Goal: Feedback & Contribution: Submit feedback/report problem

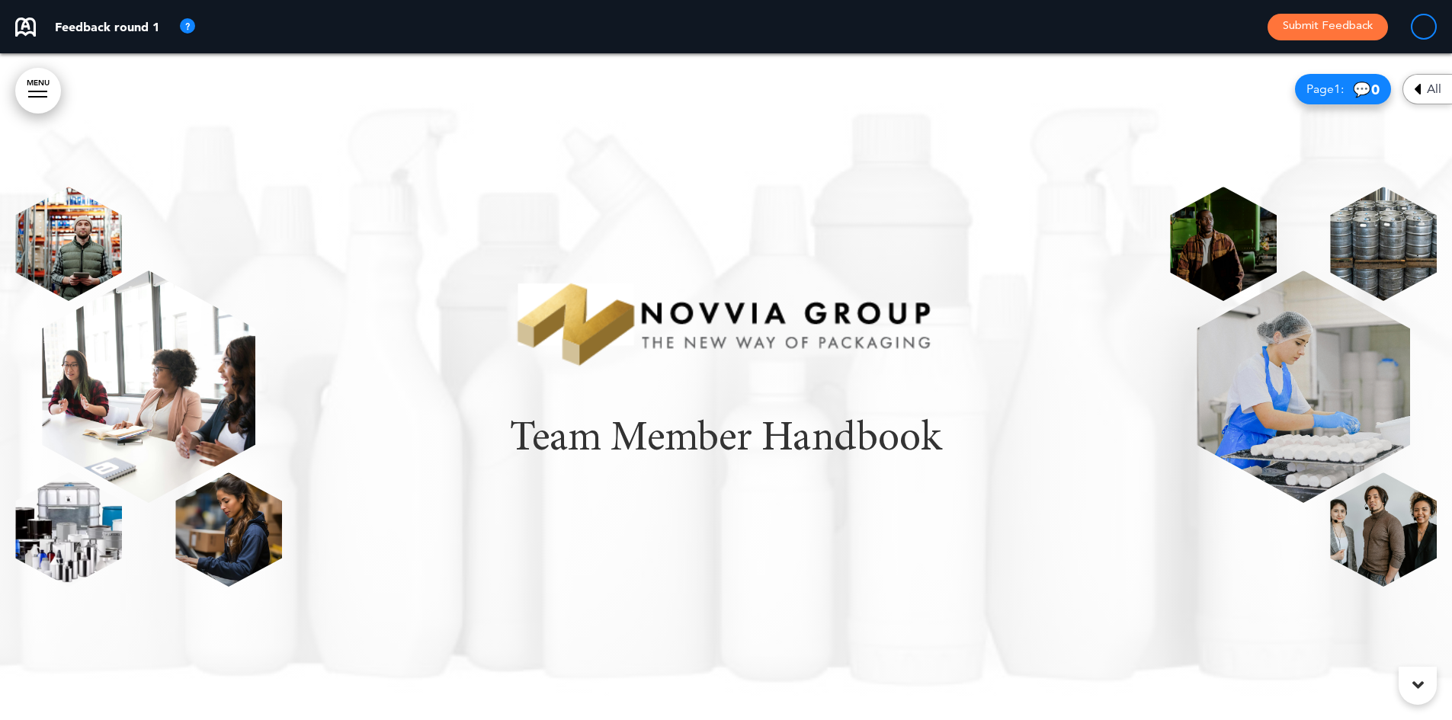
click at [892, 215] on div "Team Member Handbook" at bounding box center [725, 387] width 1421 height 400
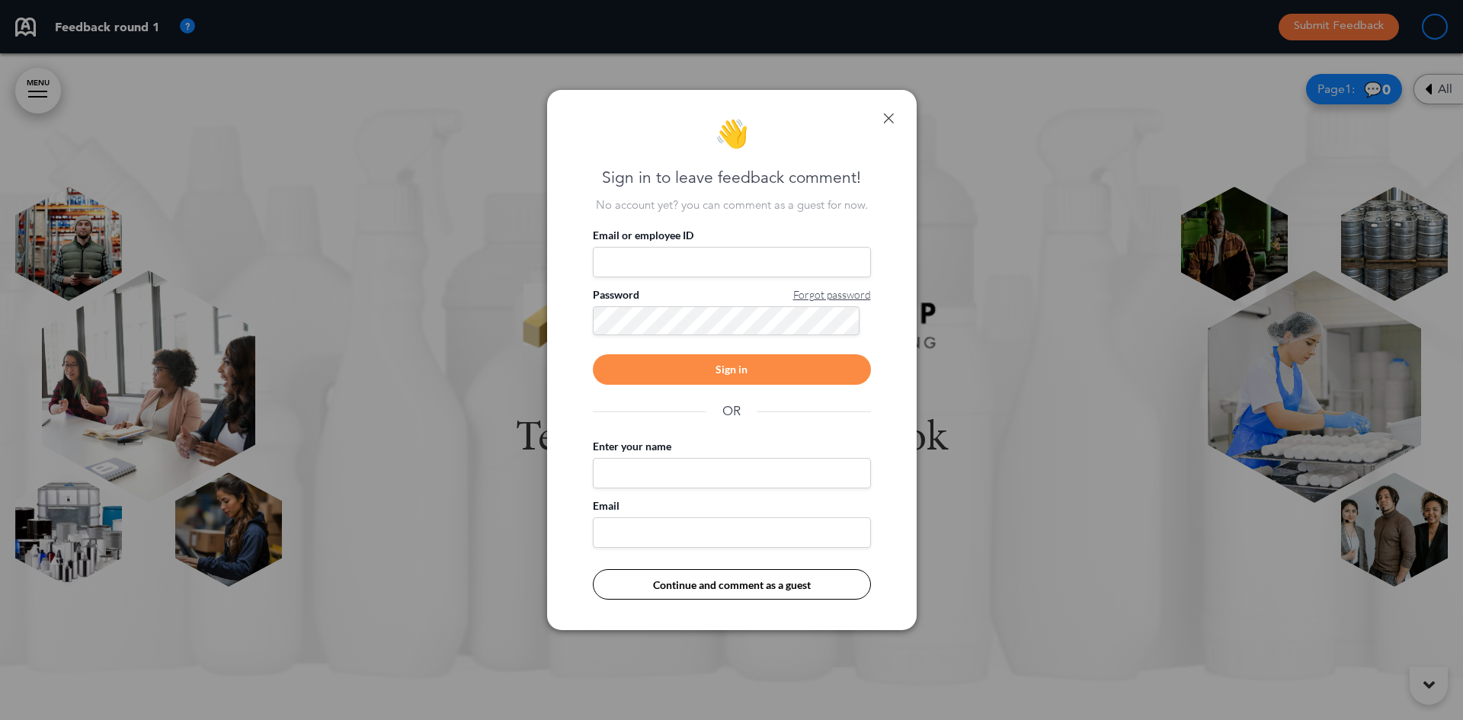
click at [748, 258] on input "Email or employee ID" at bounding box center [732, 262] width 278 height 30
click at [698, 256] on input "Email or employee ID" at bounding box center [732, 262] width 278 height 30
type input "**********"
click at [735, 368] on div "Sign in" at bounding box center [732, 369] width 278 height 30
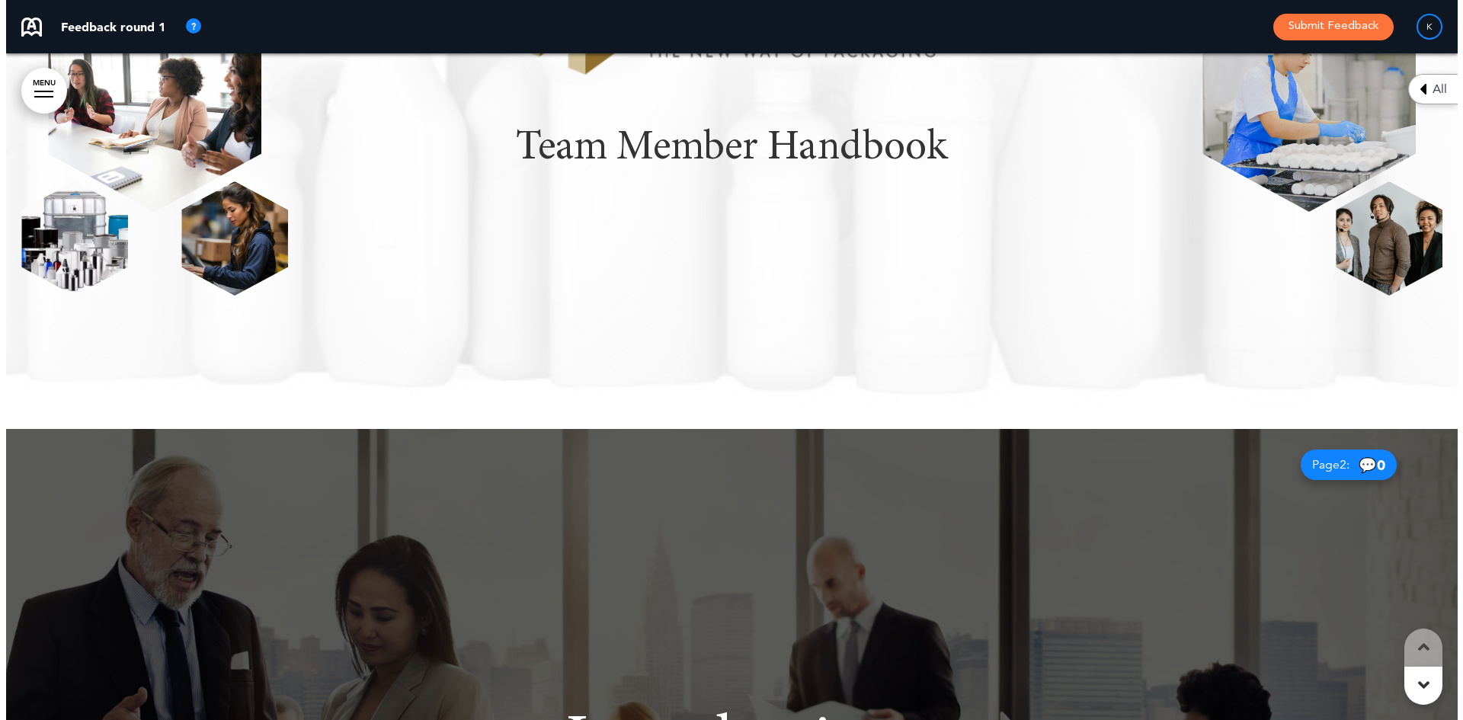
scroll to position [305, 0]
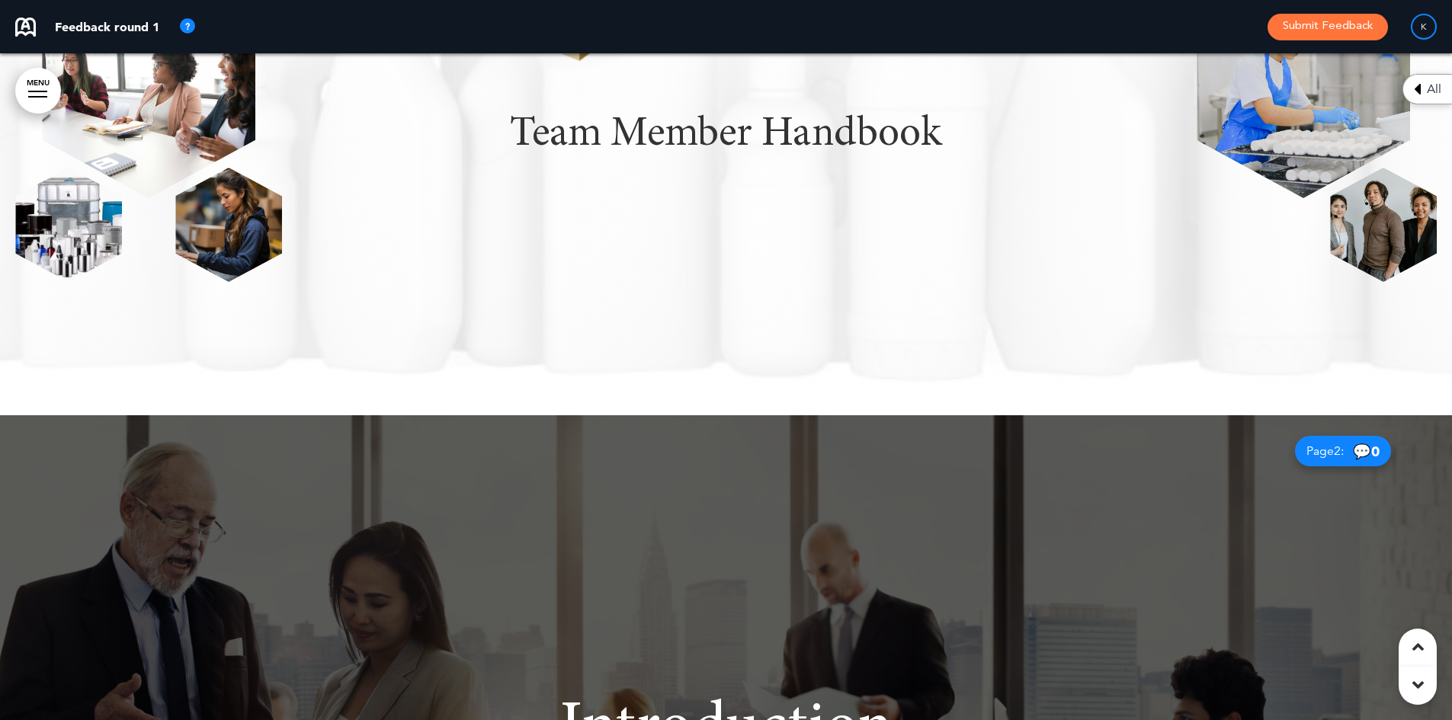
click at [43, 83] on link "MENU" at bounding box center [38, 91] width 46 height 46
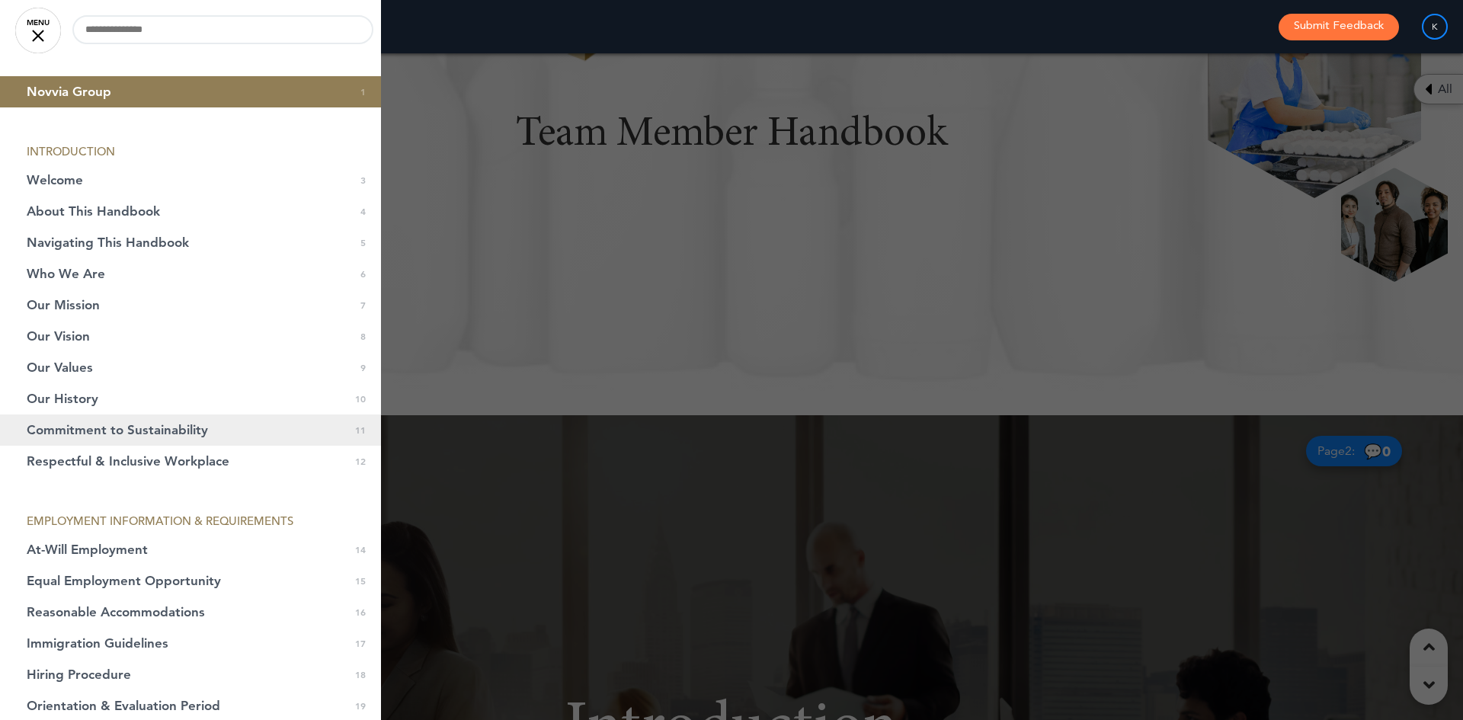
click at [126, 430] on span "Commitment to Sustainability" at bounding box center [117, 430] width 181 height 13
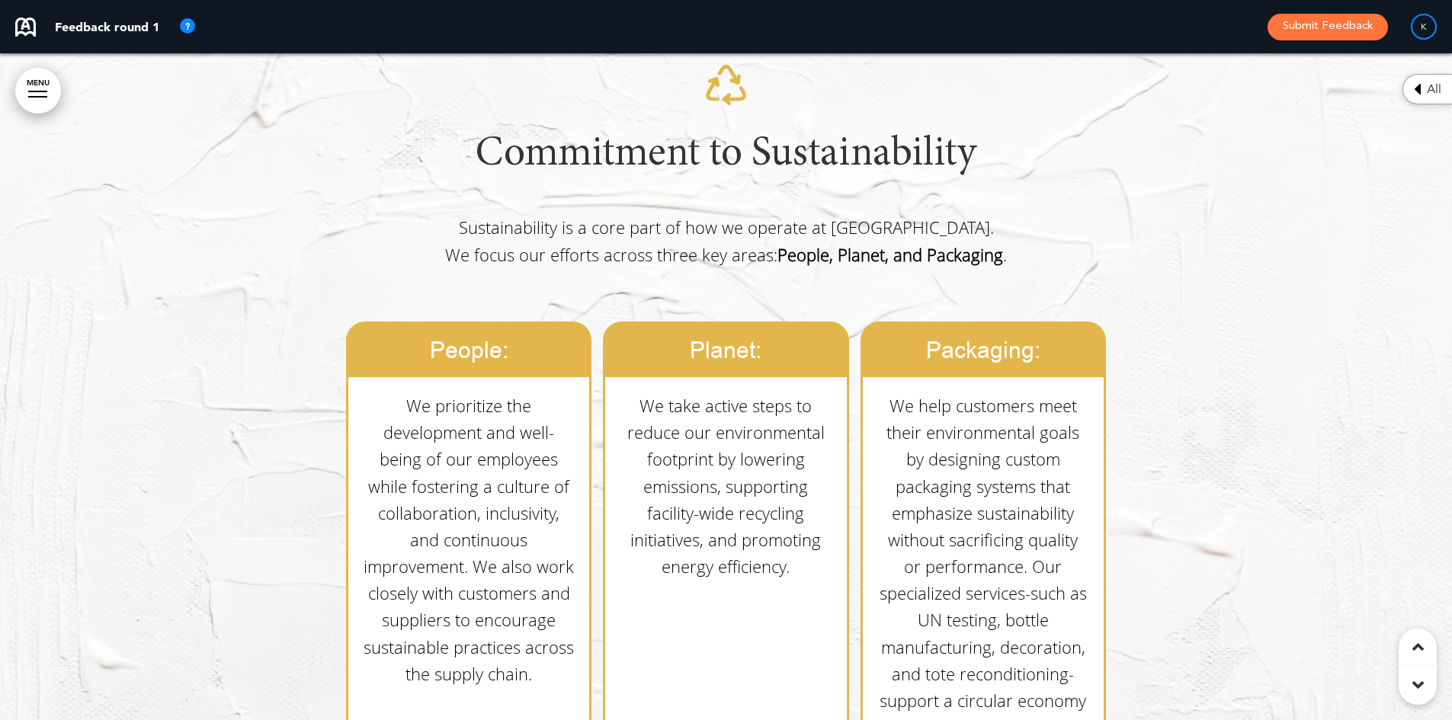
scroll to position [8503, 0]
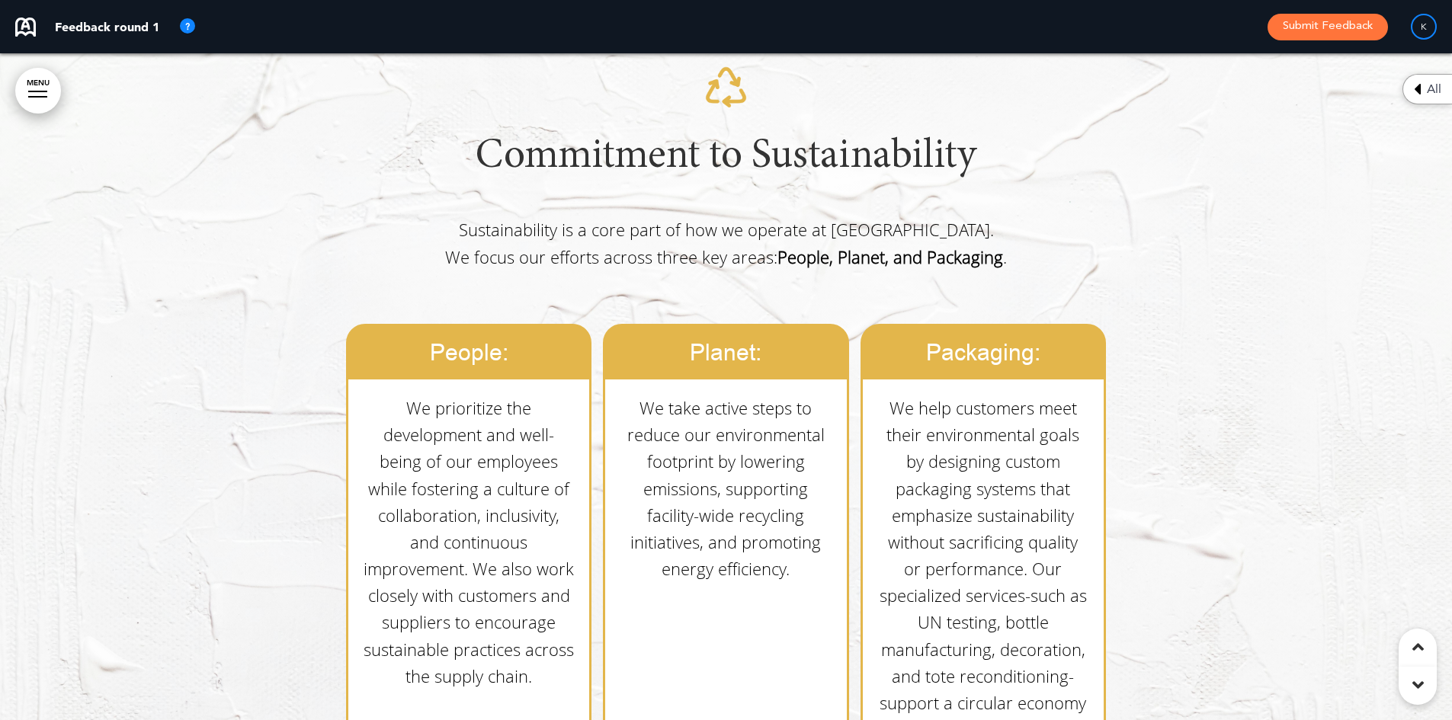
click at [853, 136] on h1 "Commitment to Sustainability" at bounding box center [726, 157] width 762 height 42
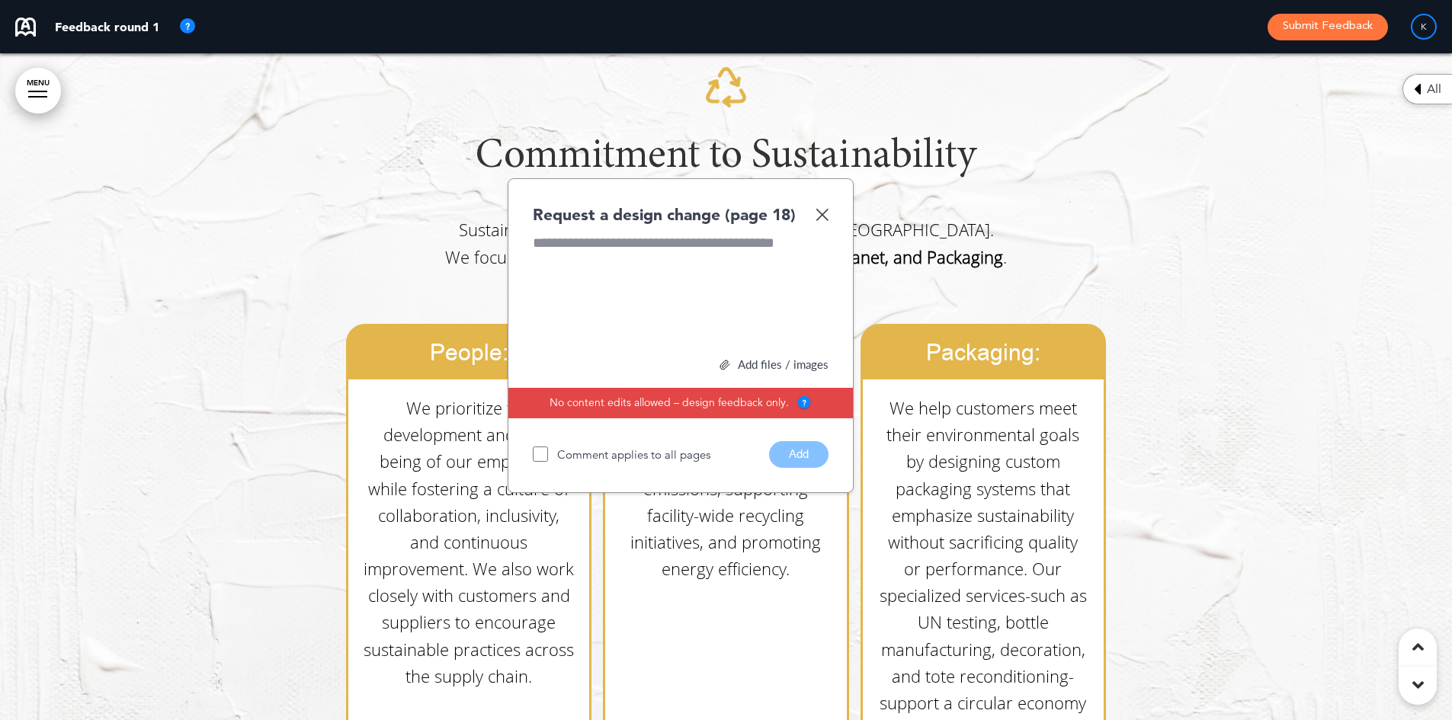
click at [623, 233] on div at bounding box center [681, 290] width 296 height 114
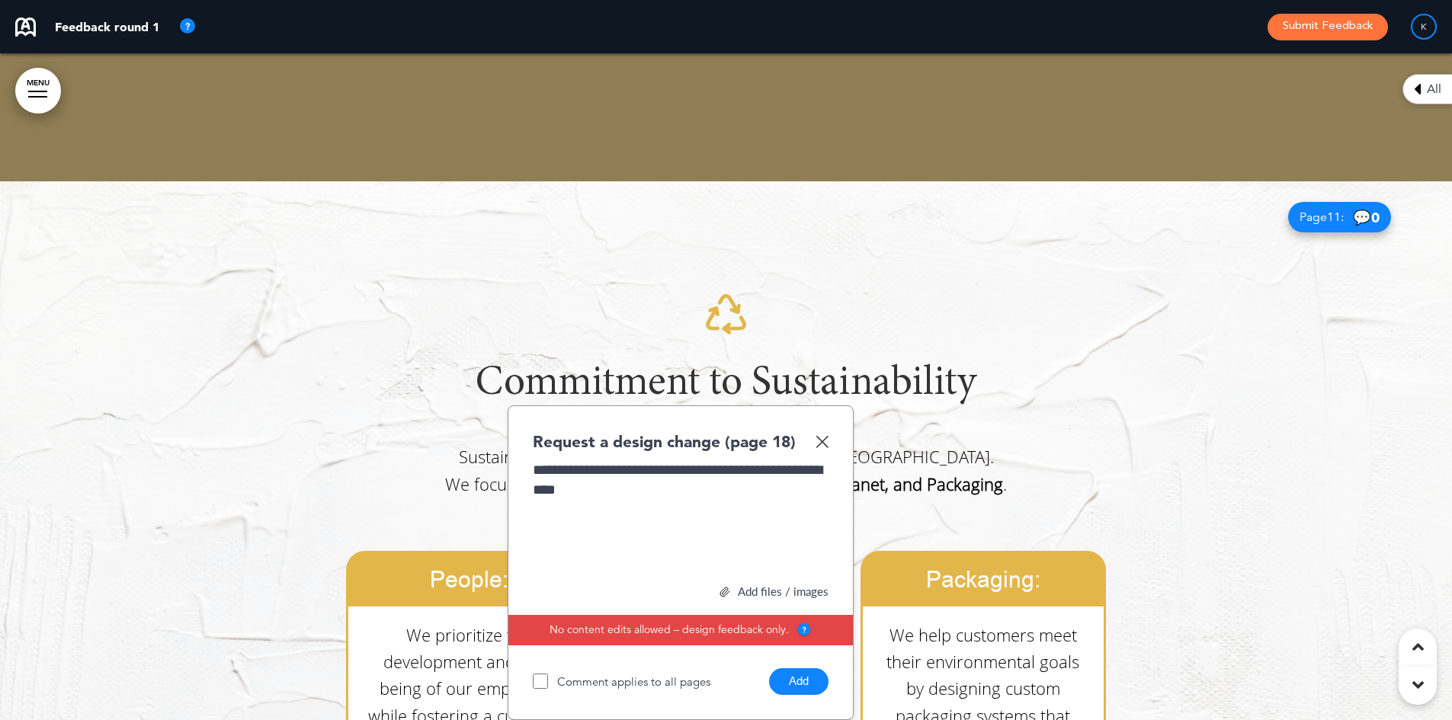
scroll to position [8274, 0]
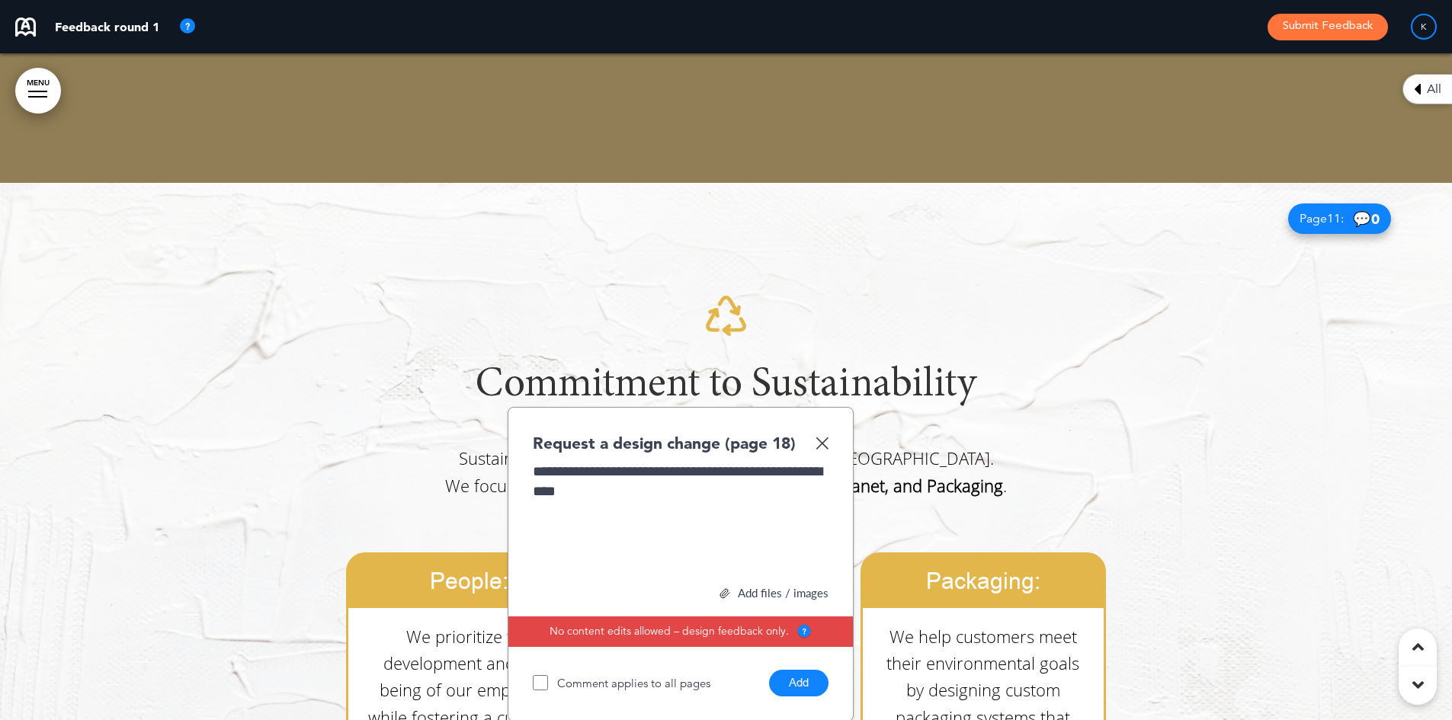
click at [798, 670] on button "Add" at bounding box center [798, 683] width 59 height 27
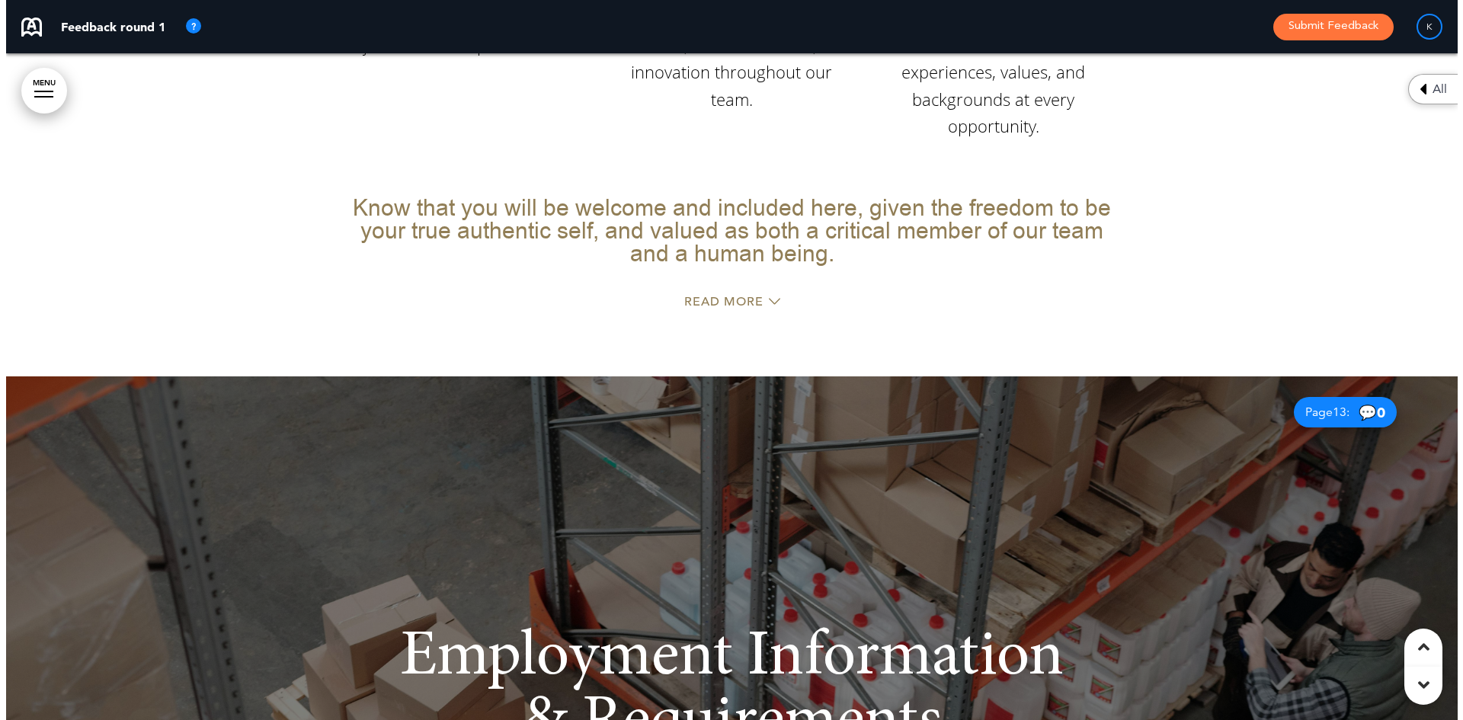
scroll to position [9906, 0]
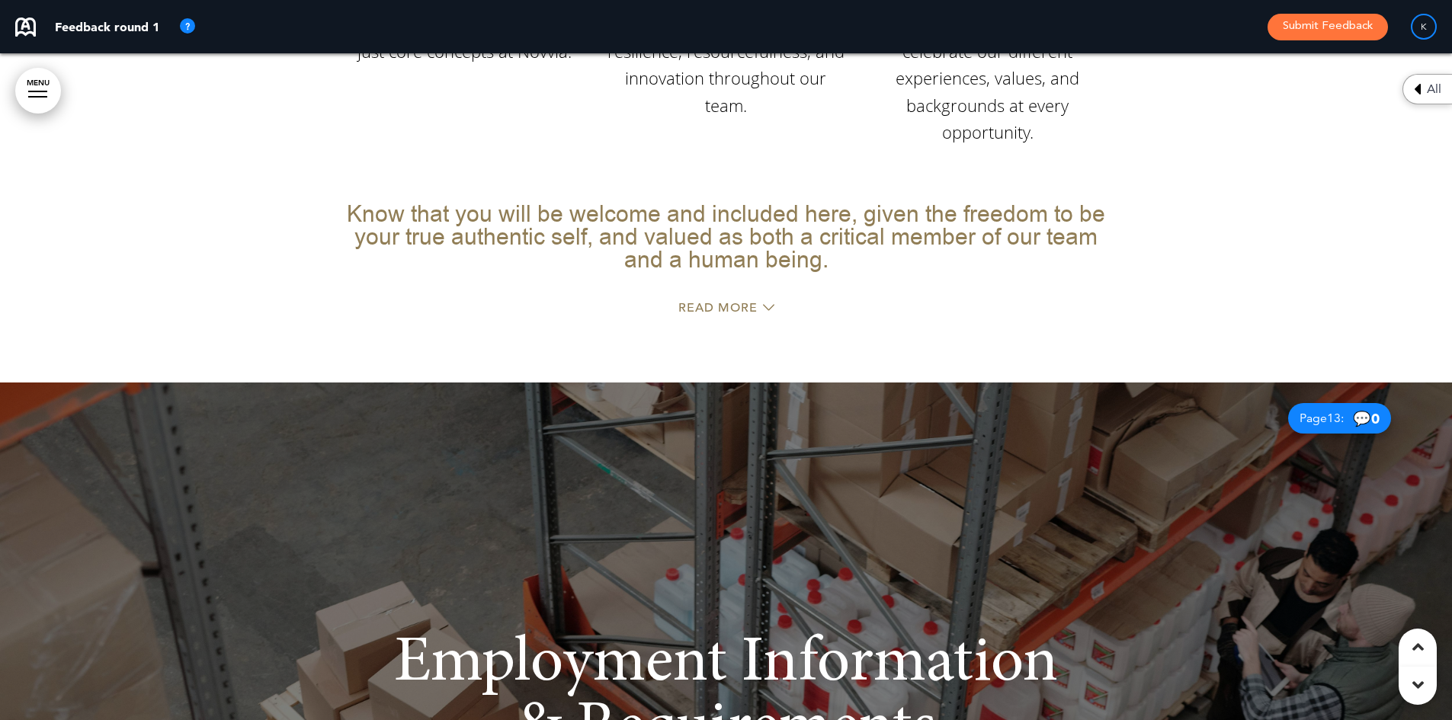
click at [24, 89] on link "MENU" at bounding box center [38, 91] width 46 height 46
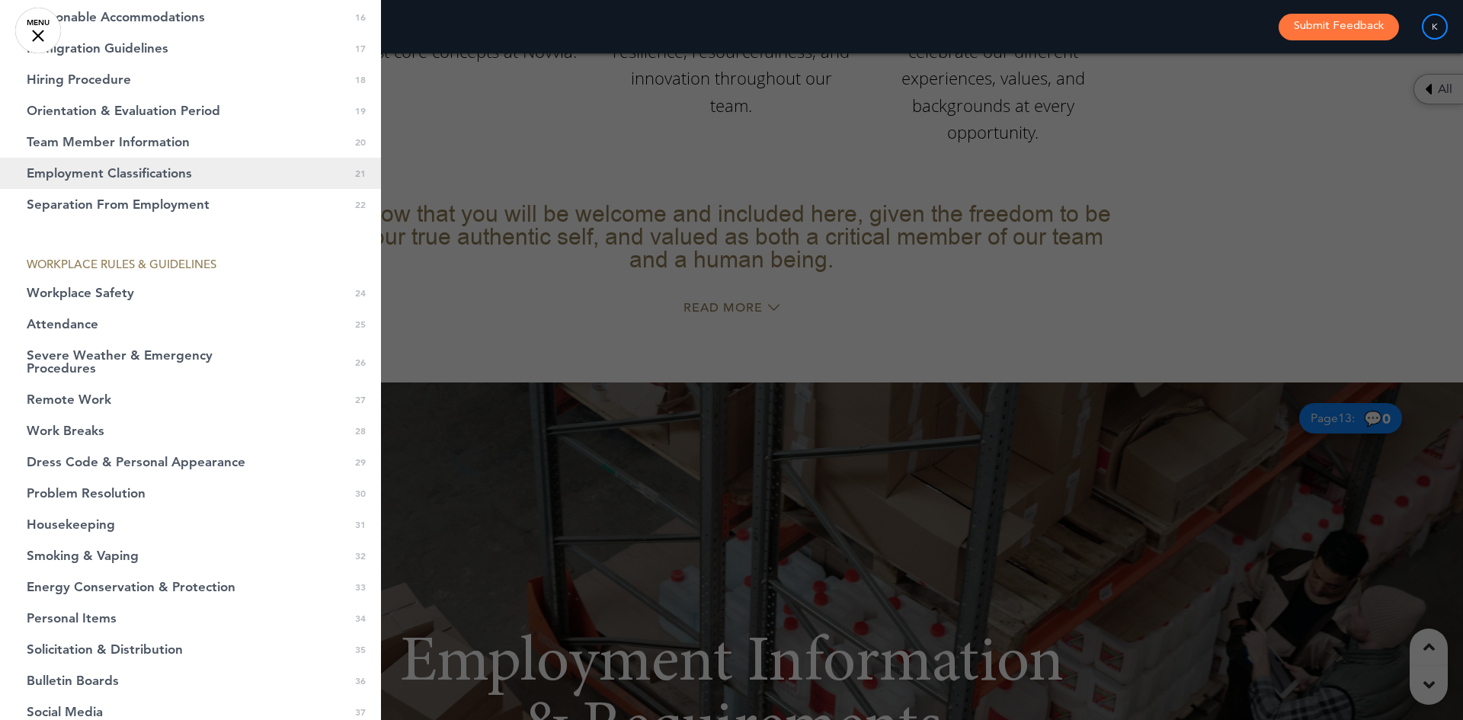
scroll to position [686, 0]
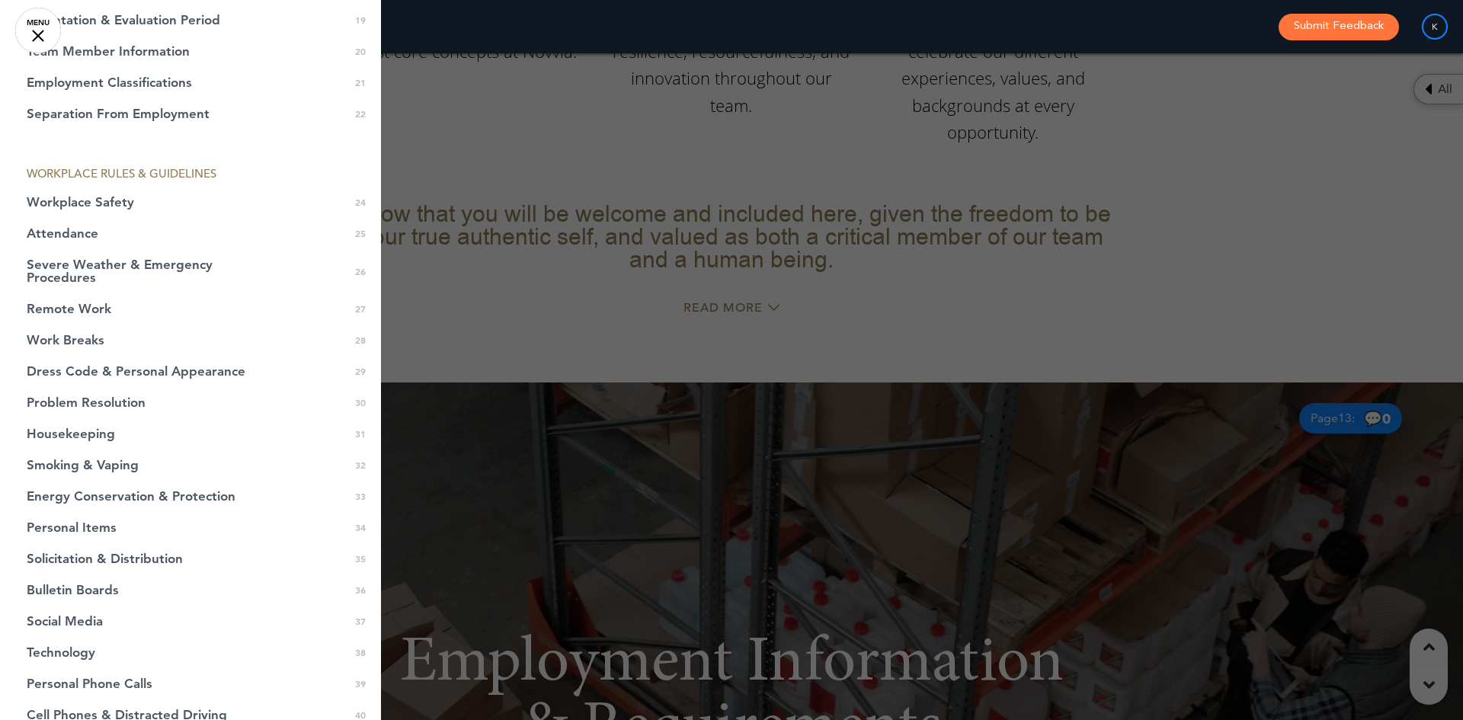
click at [1336, 28] on button "Submit Feedback" at bounding box center [1339, 27] width 120 height 27
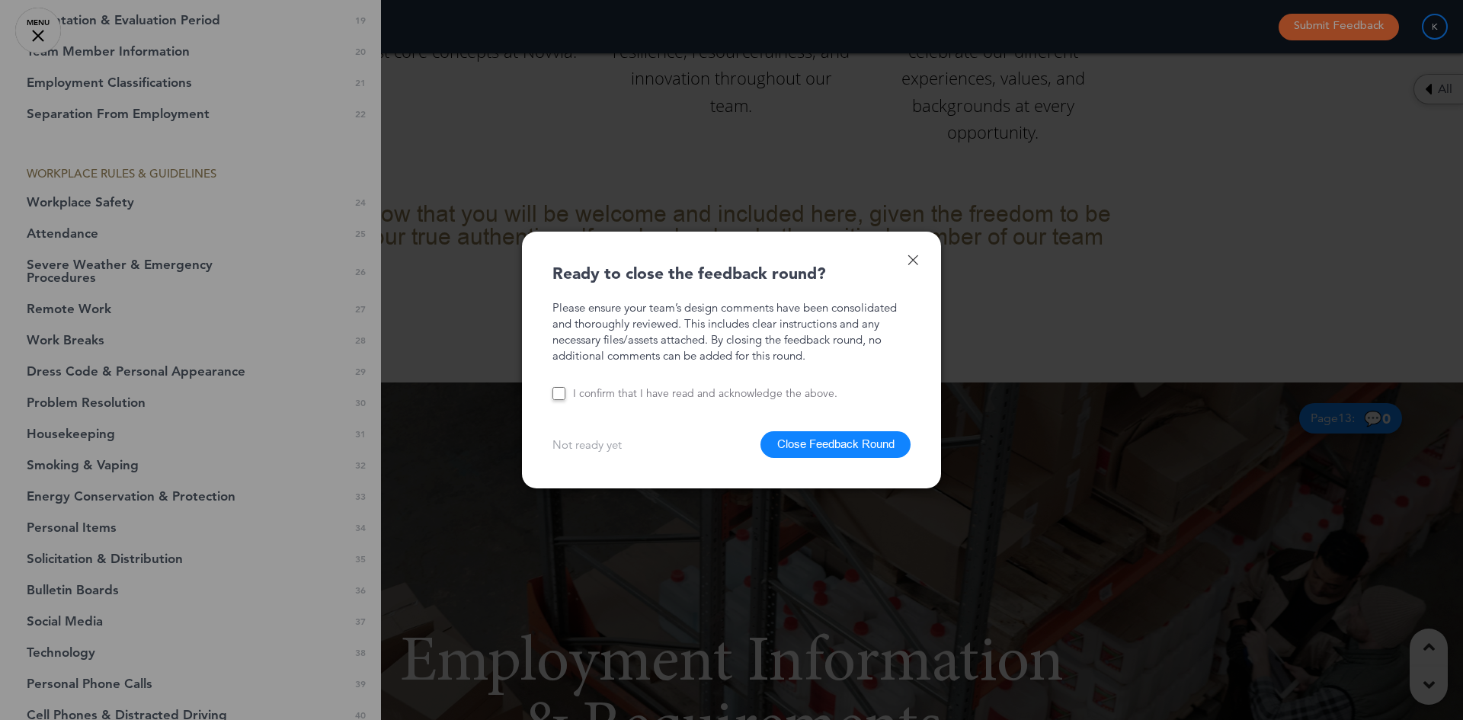
click at [889, 449] on button "Close Feedback Round" at bounding box center [835, 444] width 150 height 27
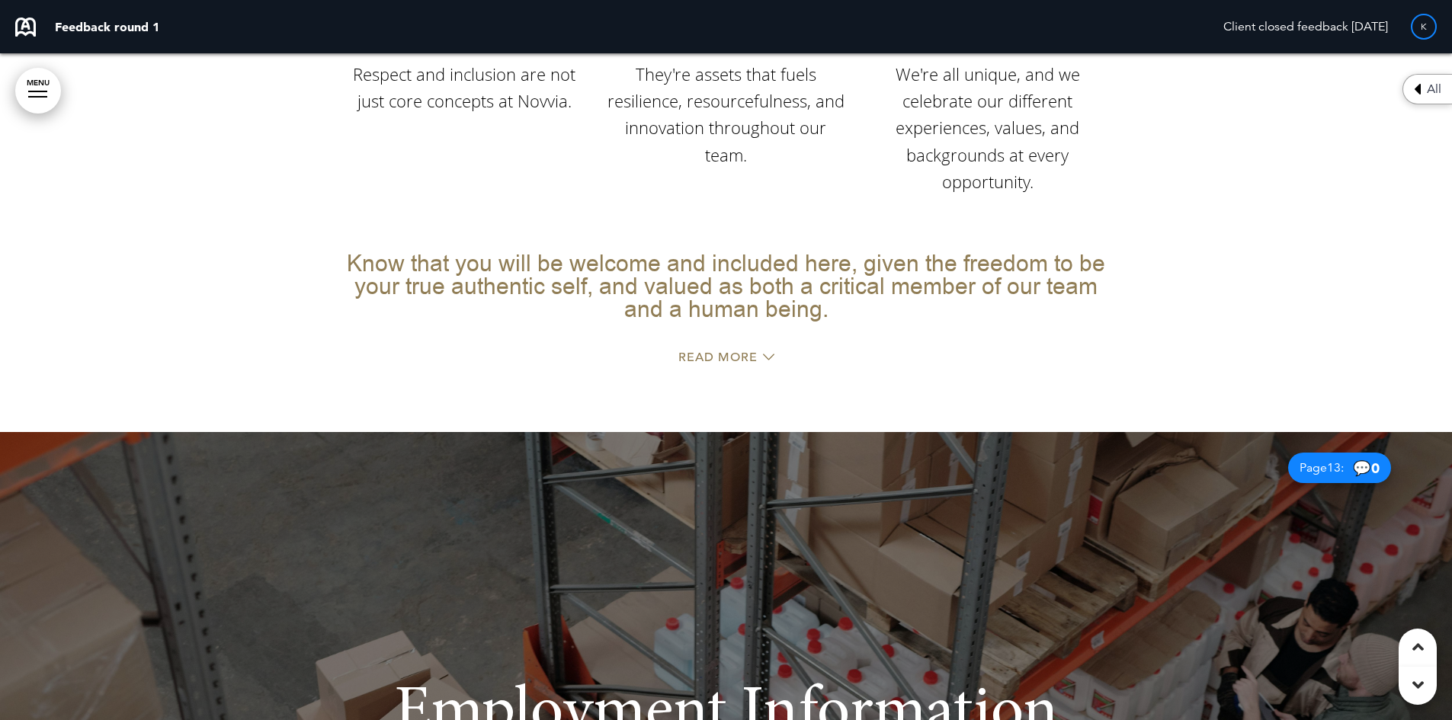
scroll to position [9906, 0]
